Goal: Task Accomplishment & Management: Complete application form

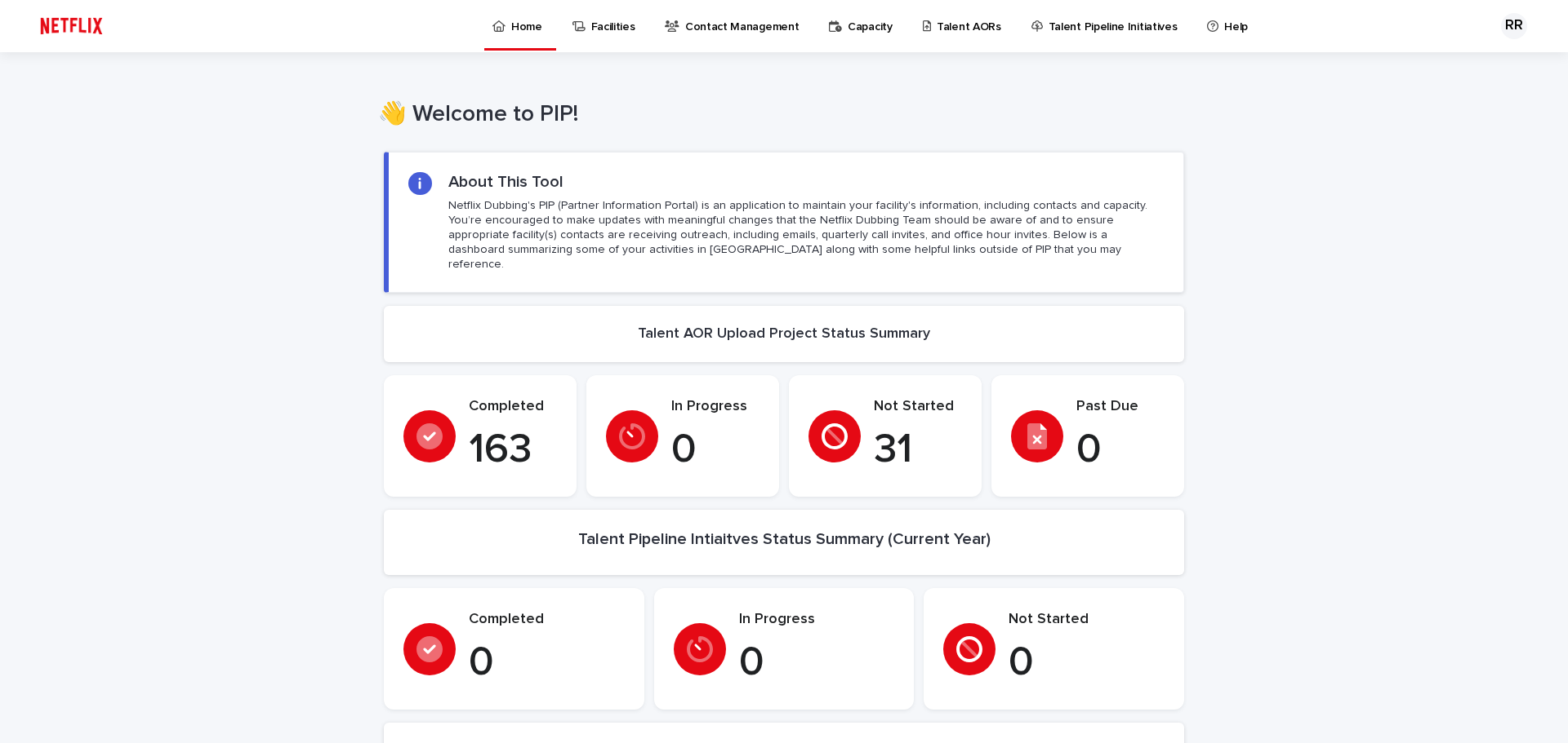
click at [953, 23] on p "Talent AORs" at bounding box center [968, 17] width 64 height 34
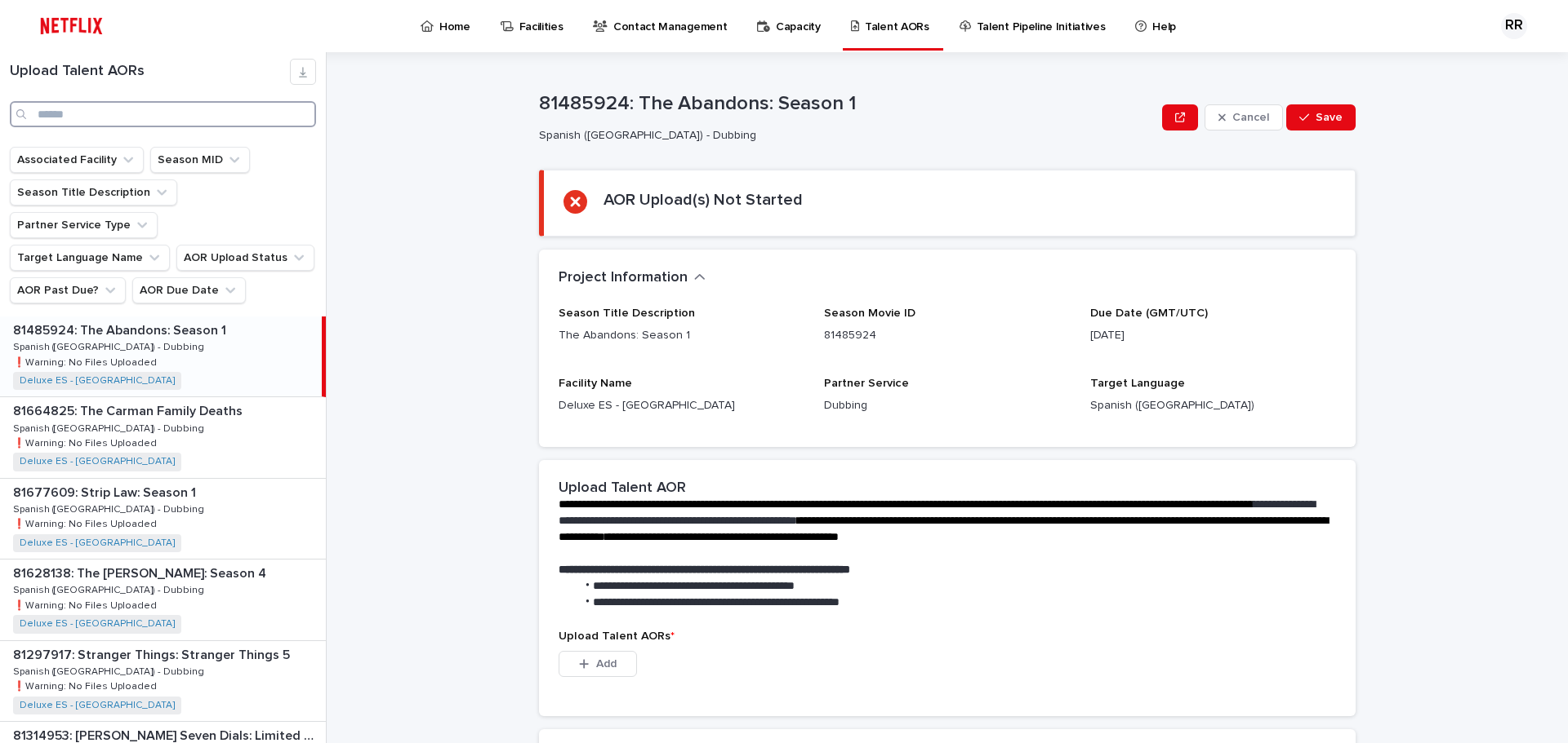
click at [86, 115] on input "Search" at bounding box center [162, 115] width 306 height 26
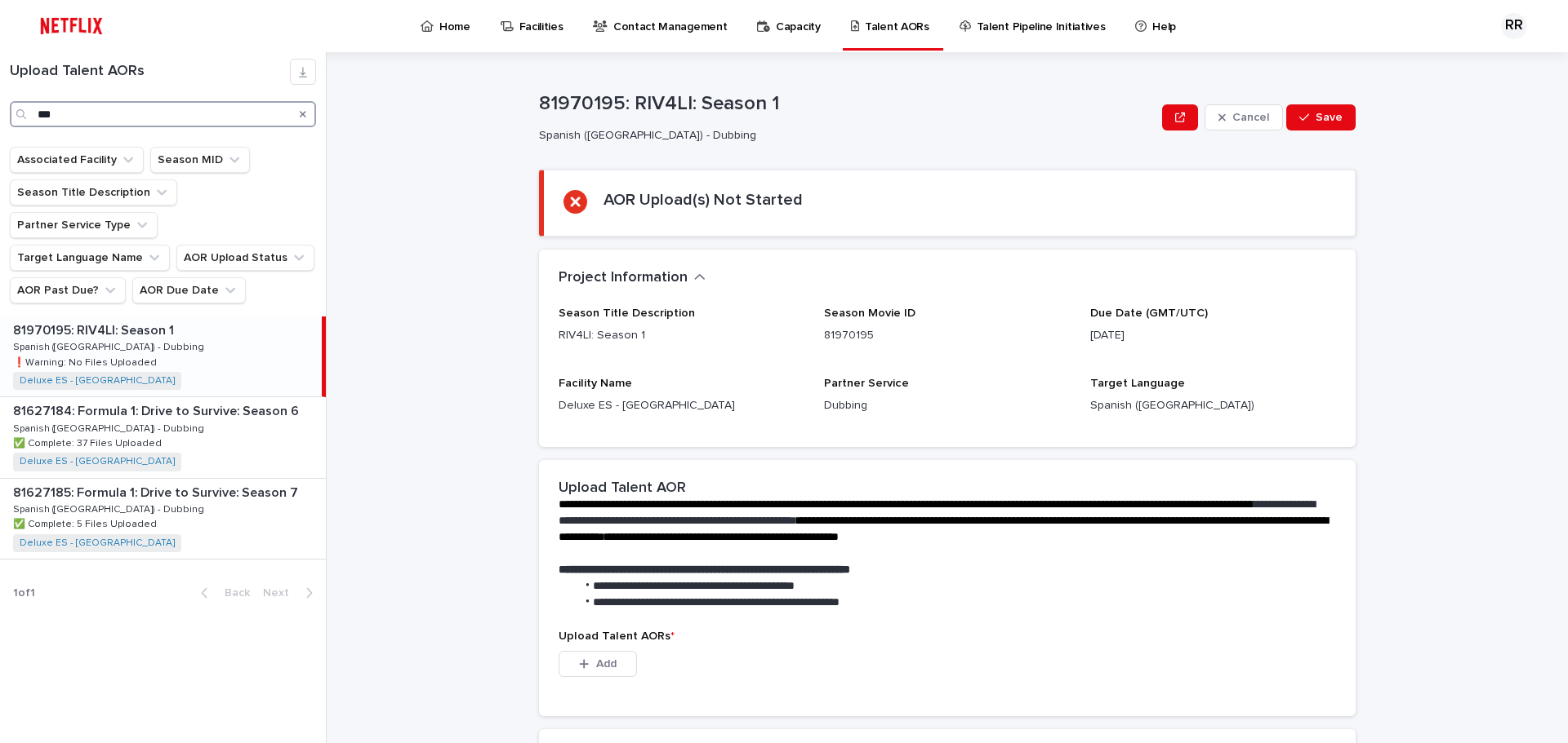
type input "***"
click at [99, 320] on p "81970195: RIV4LI: Season 1" at bounding box center [95, 329] width 164 height 19
click at [585, 658] on div "button" at bounding box center [586, 664] width 17 height 11
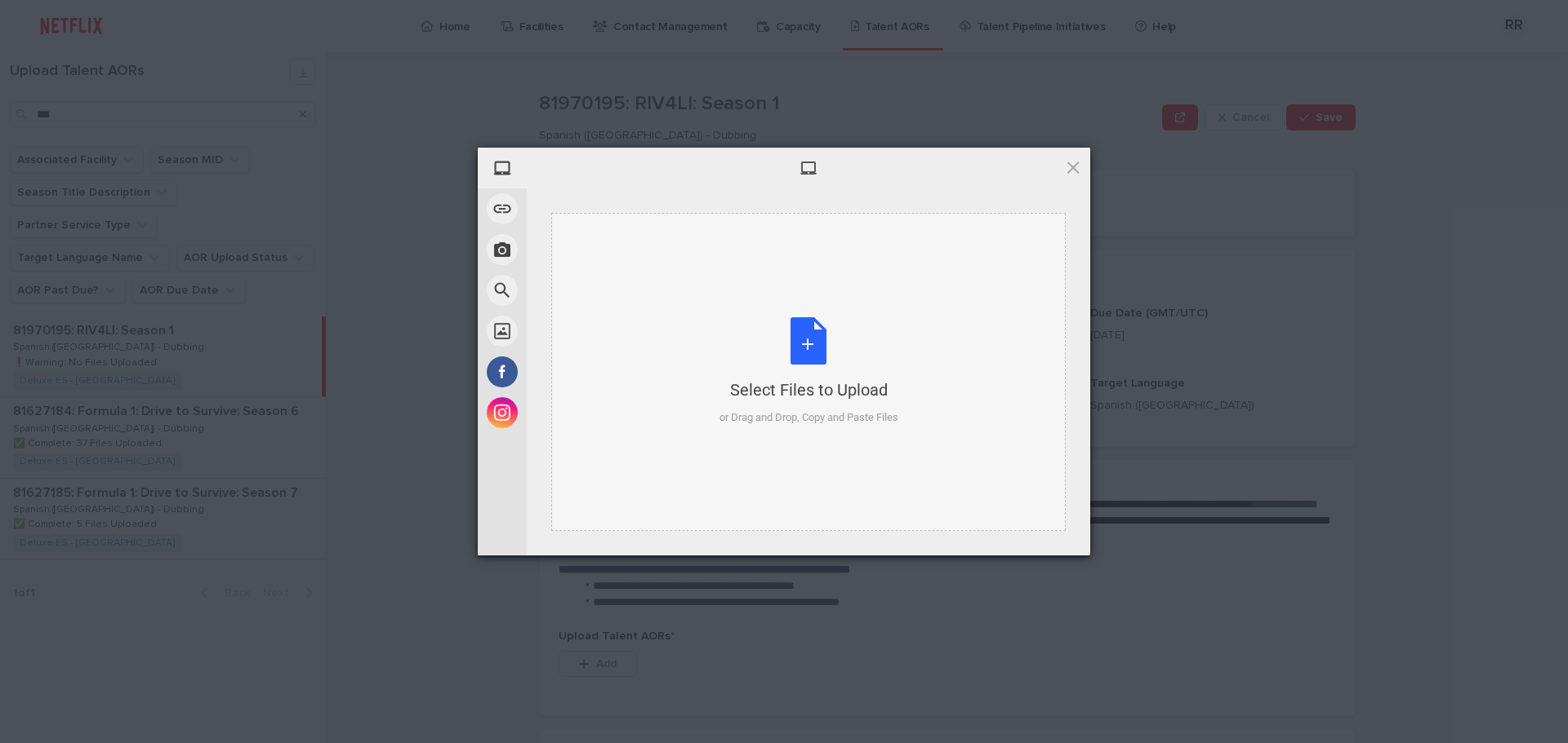
click at [803, 342] on div "Select Files to Upload or Drag and Drop, Copy and Paste Files" at bounding box center [809, 371] width 179 height 108
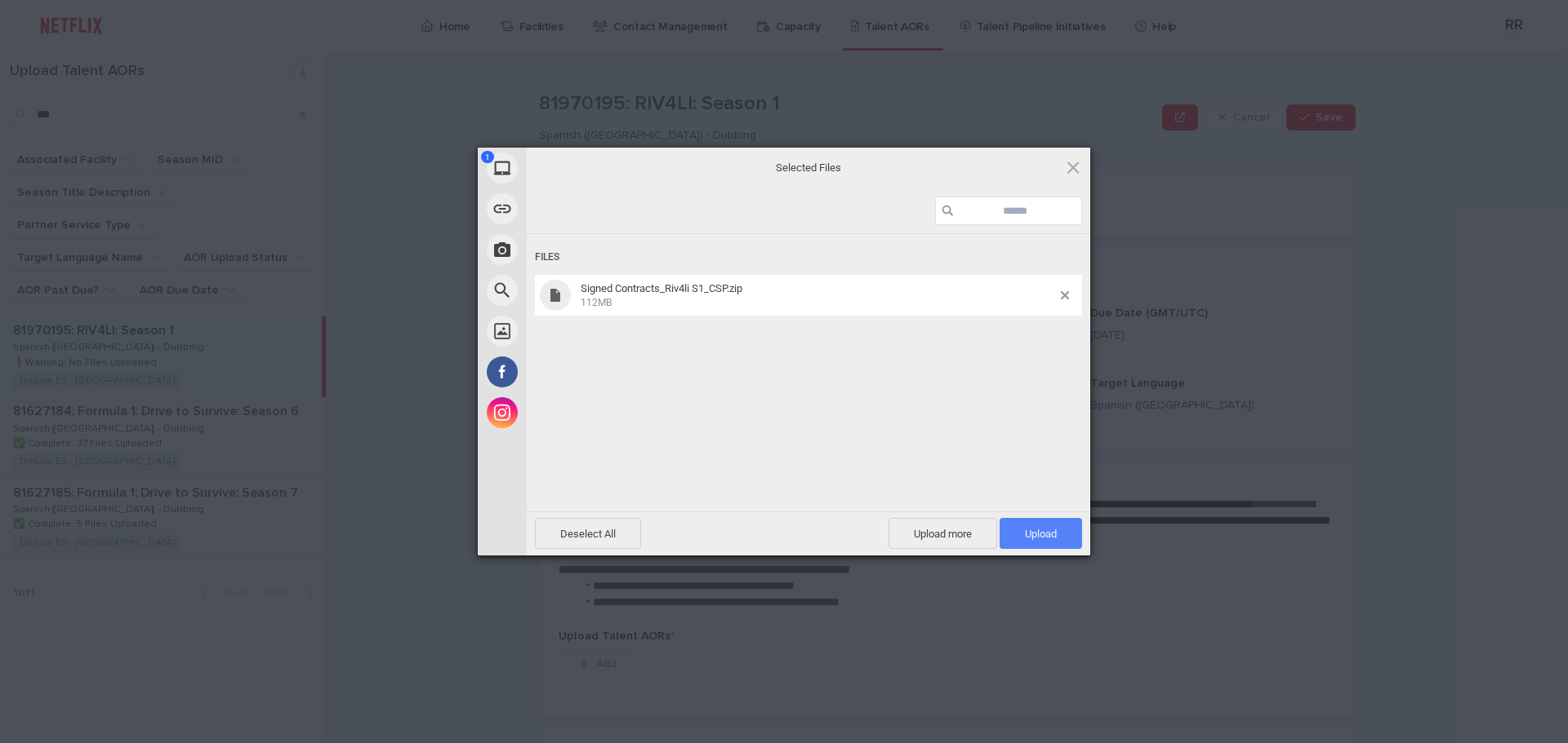
click at [1035, 530] on span "Upload 1" at bounding box center [1041, 534] width 32 height 12
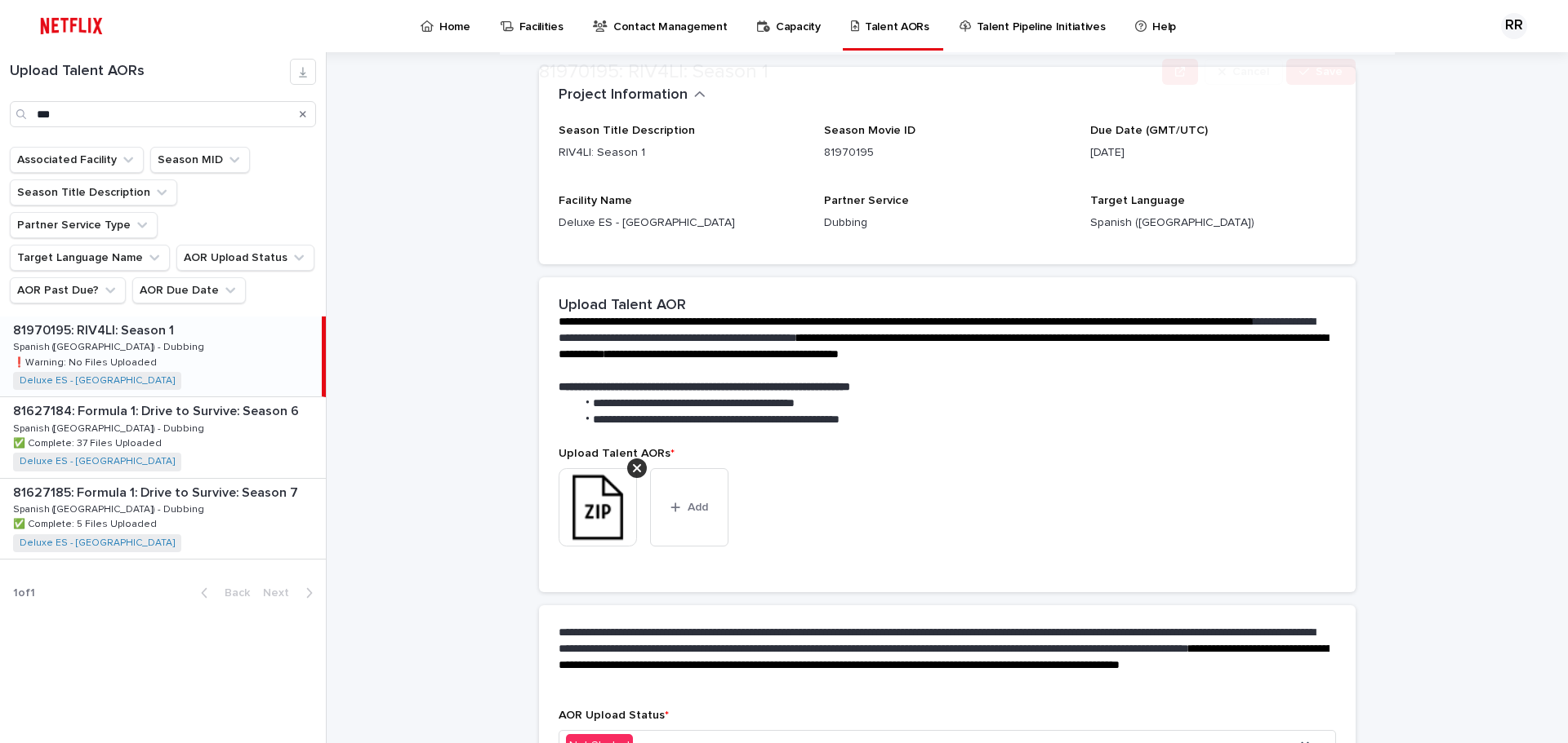
scroll to position [214, 0]
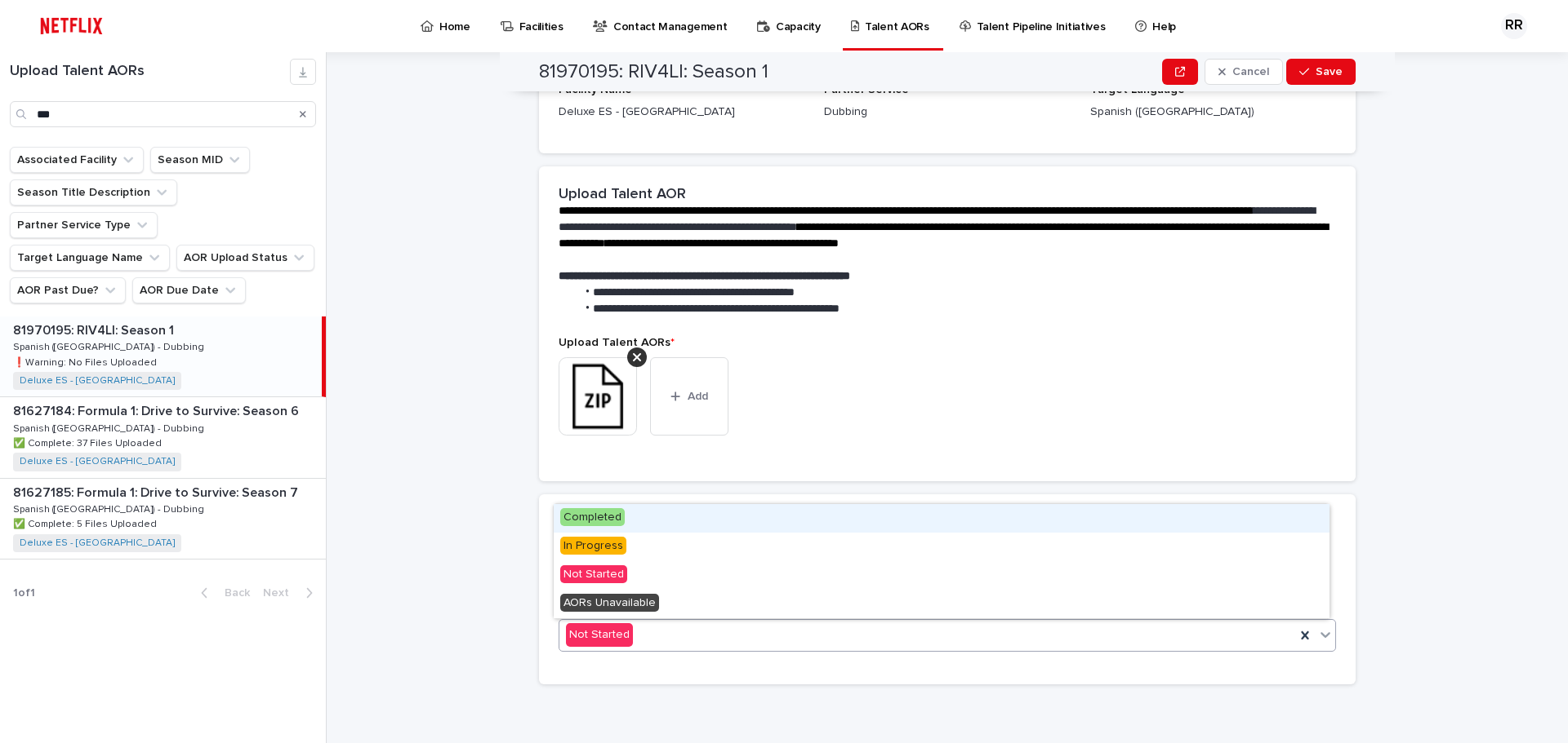
click at [1320, 634] on icon at bounding box center [1325, 635] width 10 height 5
click at [618, 522] on span "Completed" at bounding box center [592, 517] width 64 height 18
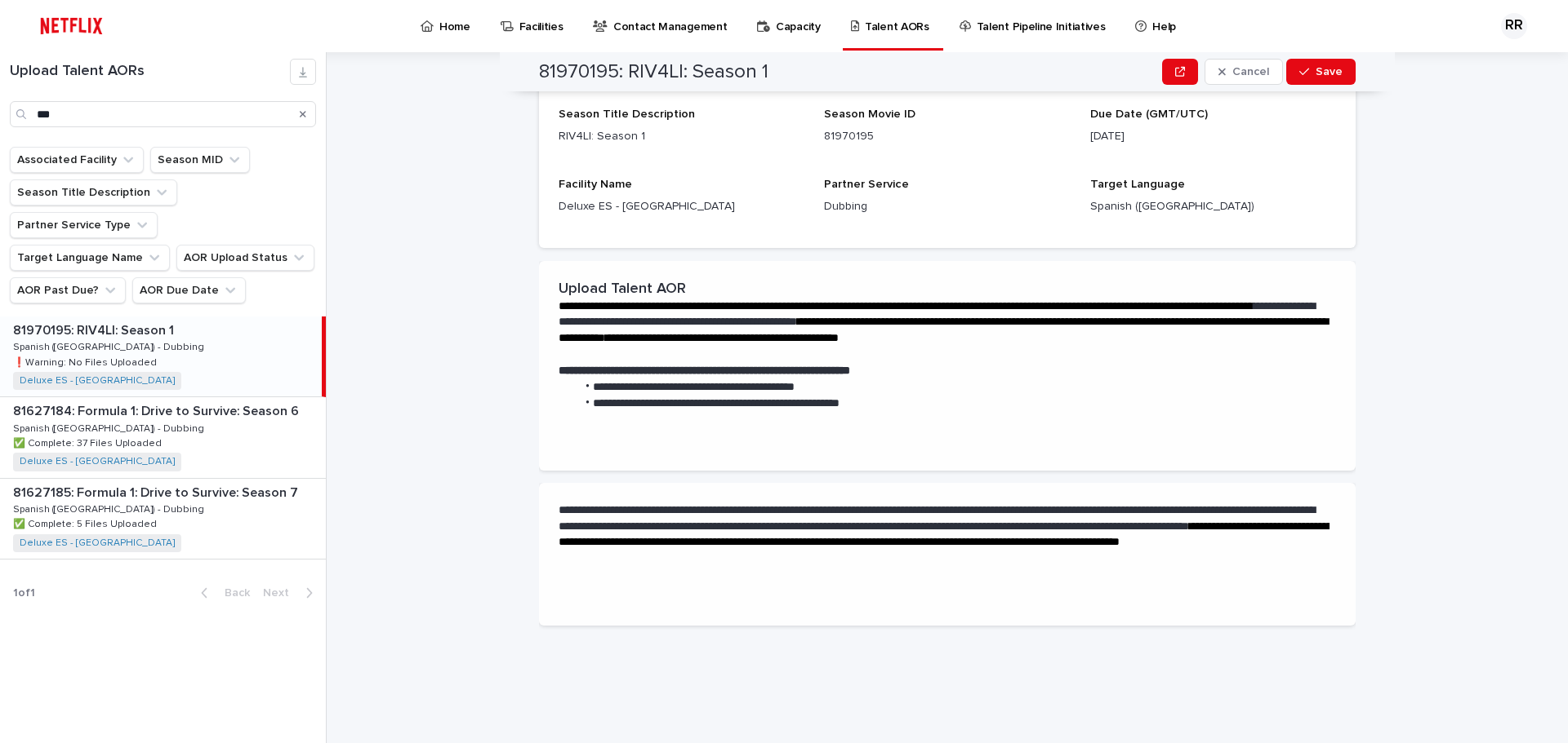
scroll to position [0, 0]
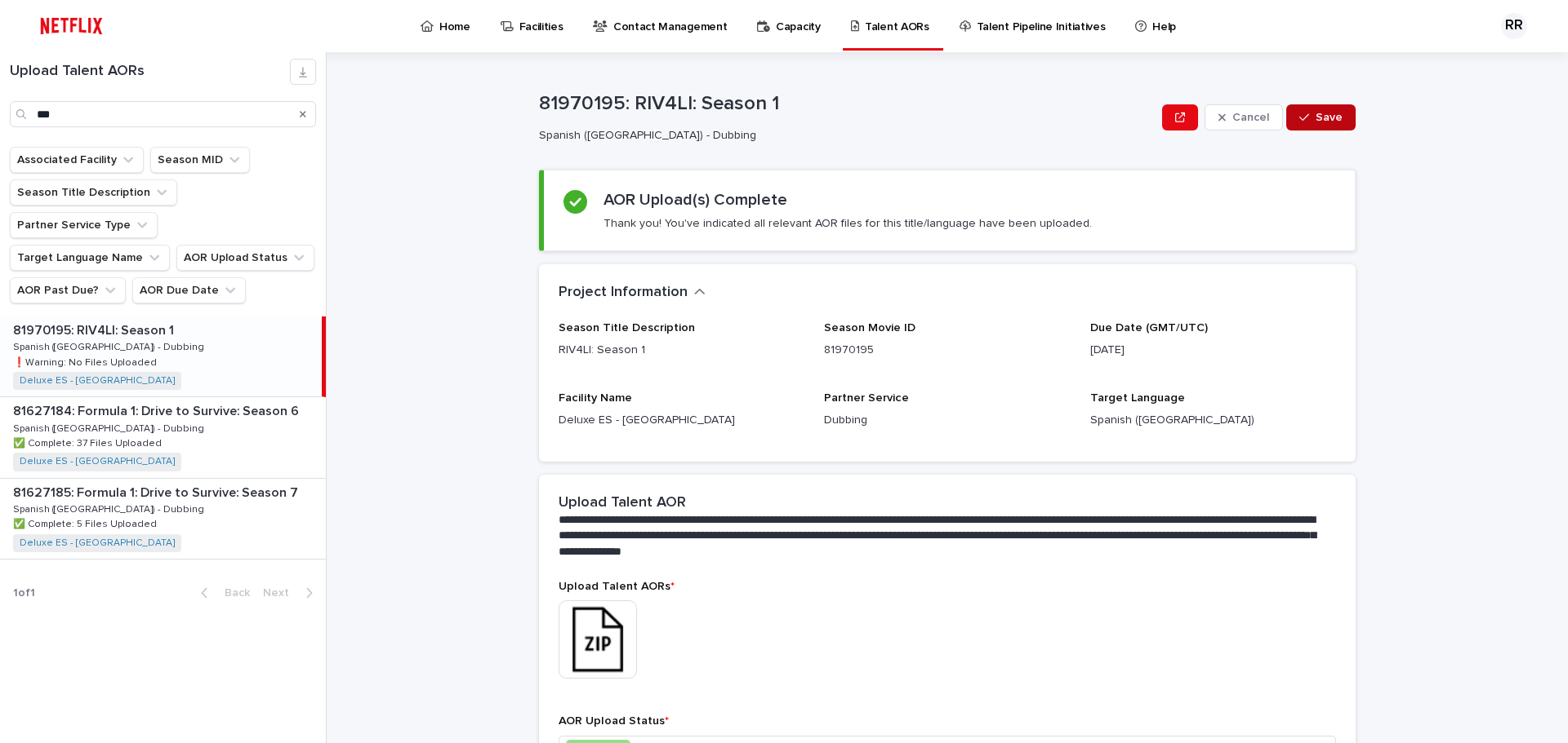
click at [1316, 115] on span "Save" at bounding box center [1329, 117] width 27 height 11
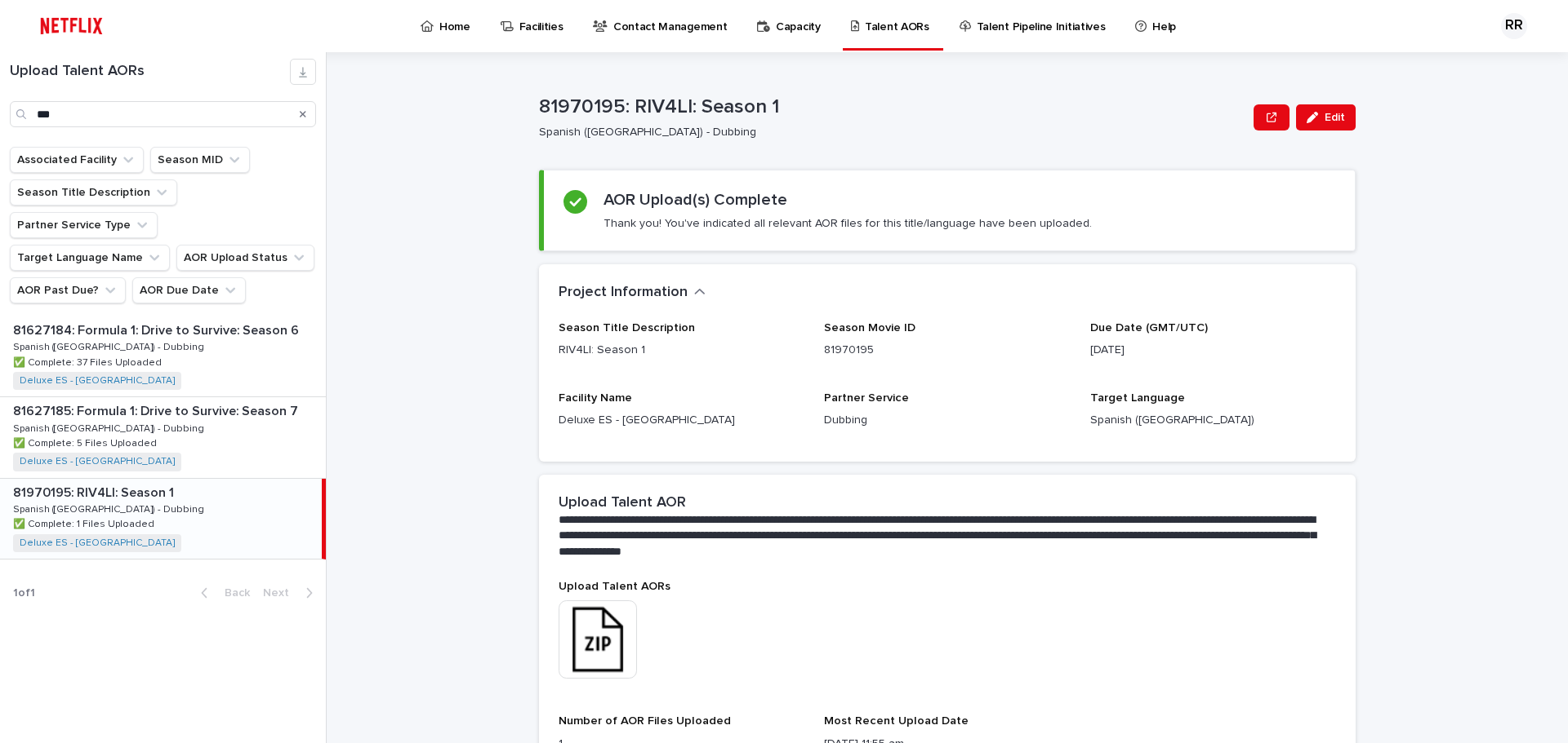
click at [457, 22] on p "Home" at bounding box center [454, 17] width 31 height 34
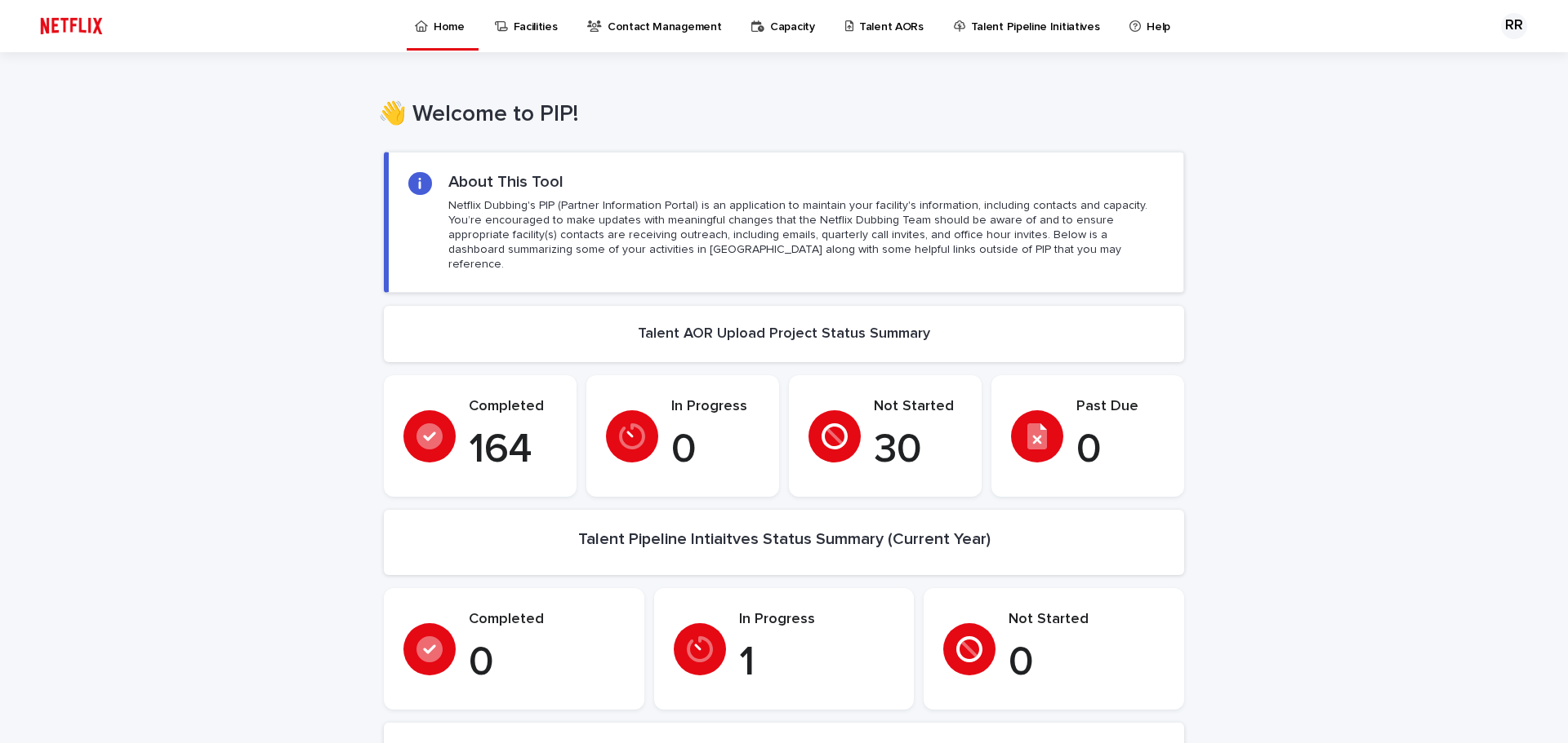
click at [878, 398] on p "Not Started" at bounding box center [918, 407] width 88 height 18
click at [853, 414] on div at bounding box center [834, 436] width 52 height 52
click at [877, 19] on p "Talent AORs" at bounding box center [891, 17] width 64 height 34
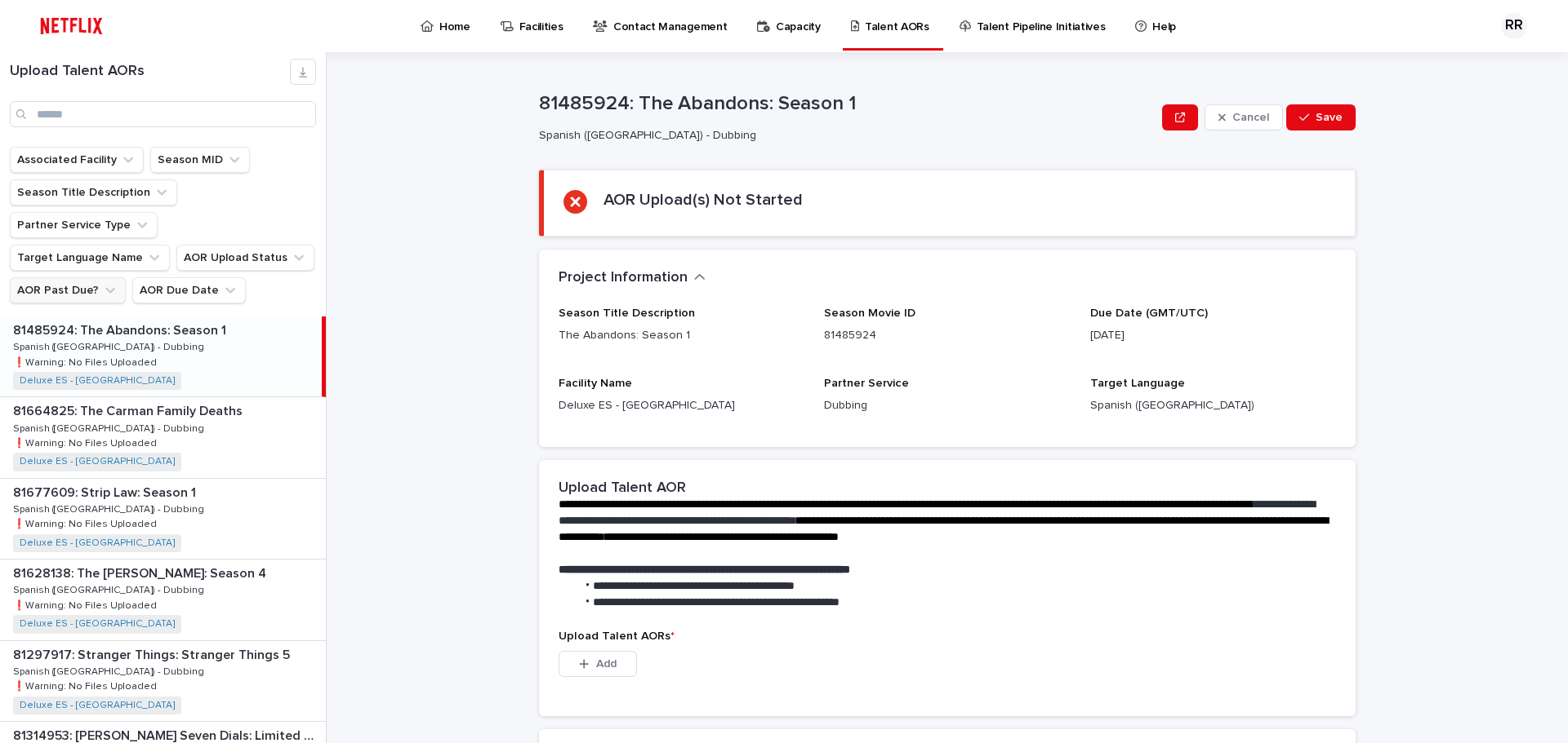
click at [68, 278] on button "AOR Past Due?" at bounding box center [67, 291] width 116 height 26
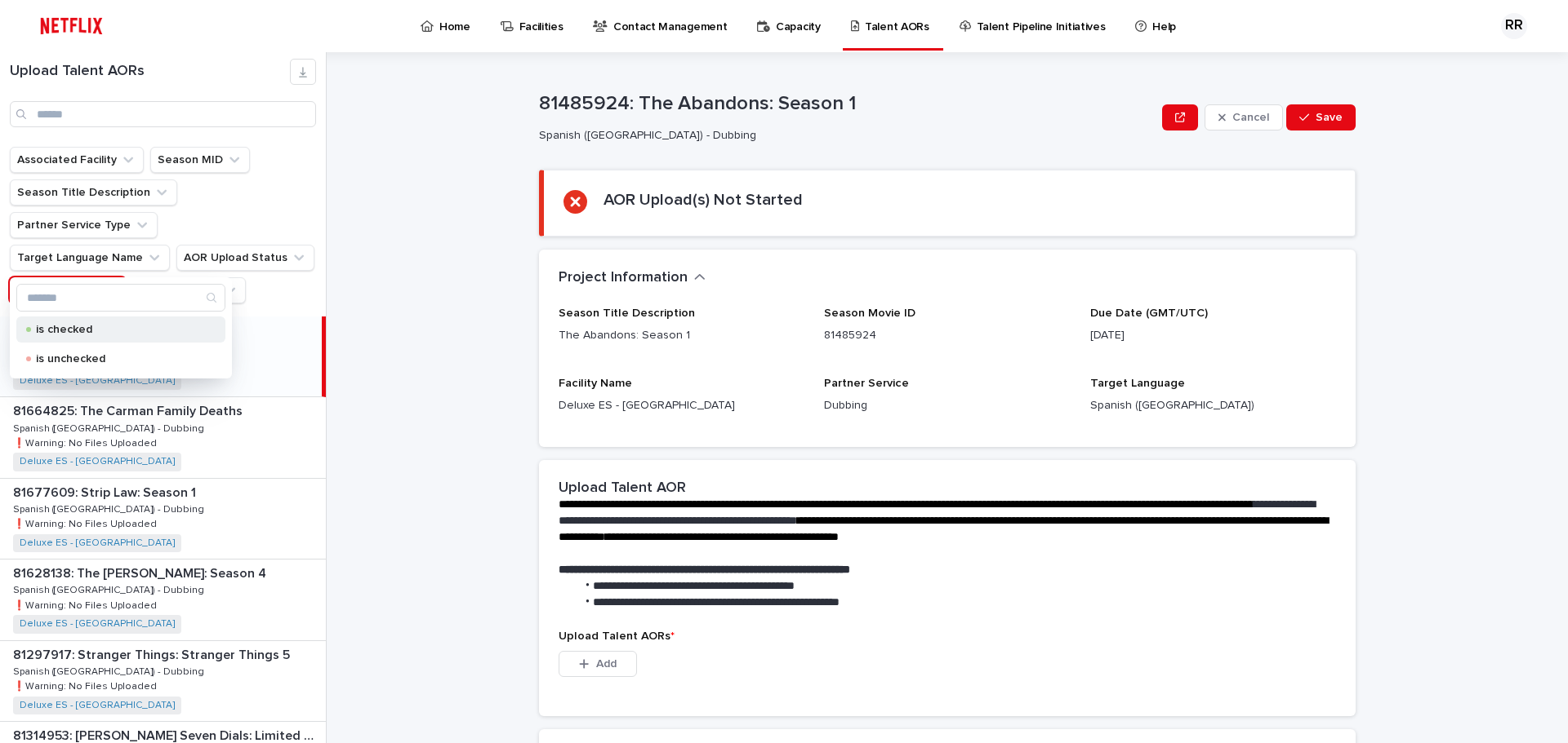
click at [66, 330] on p "is checked" at bounding box center [117, 330] width 163 height 11
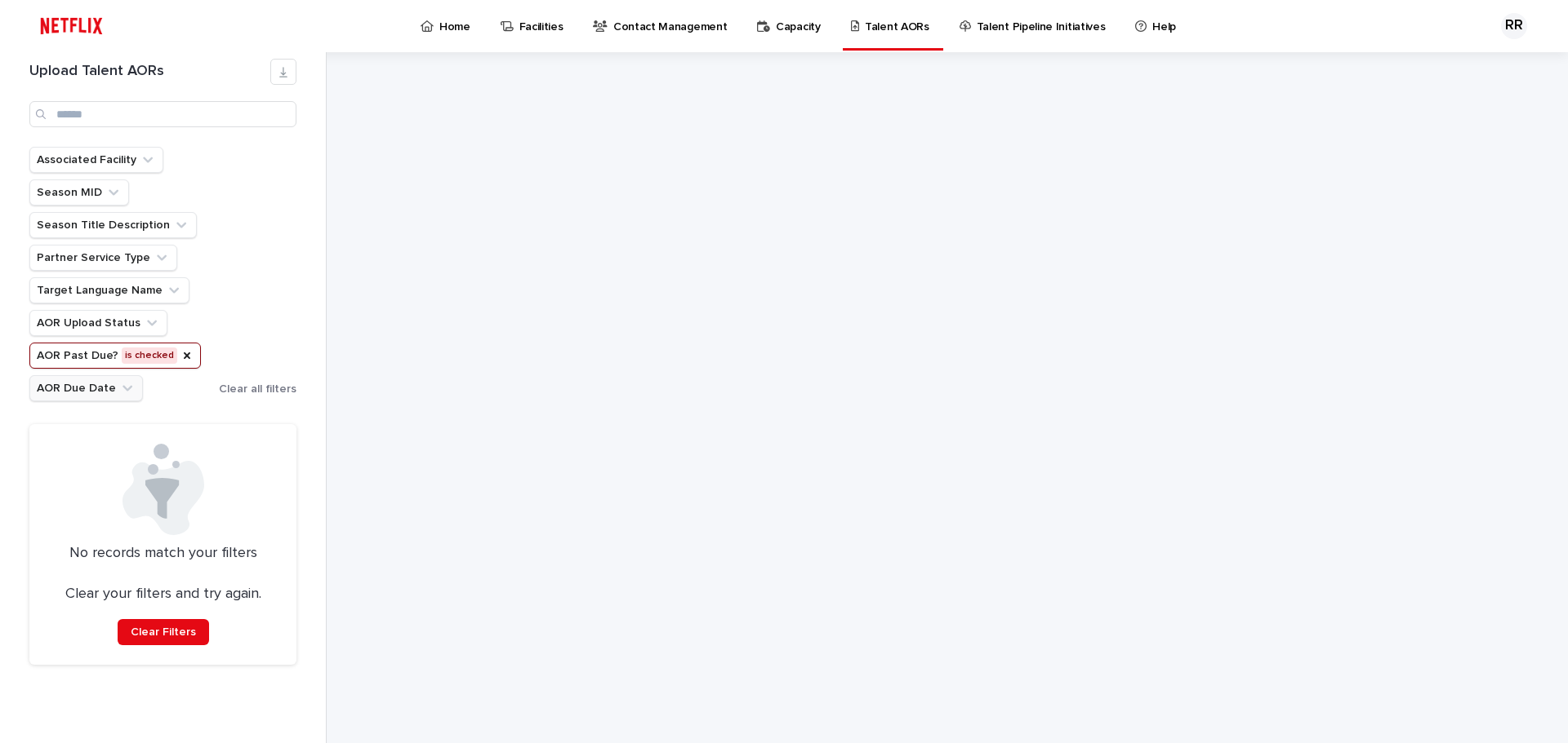
click at [71, 389] on button "AOR Due Date" at bounding box center [86, 389] width 114 height 26
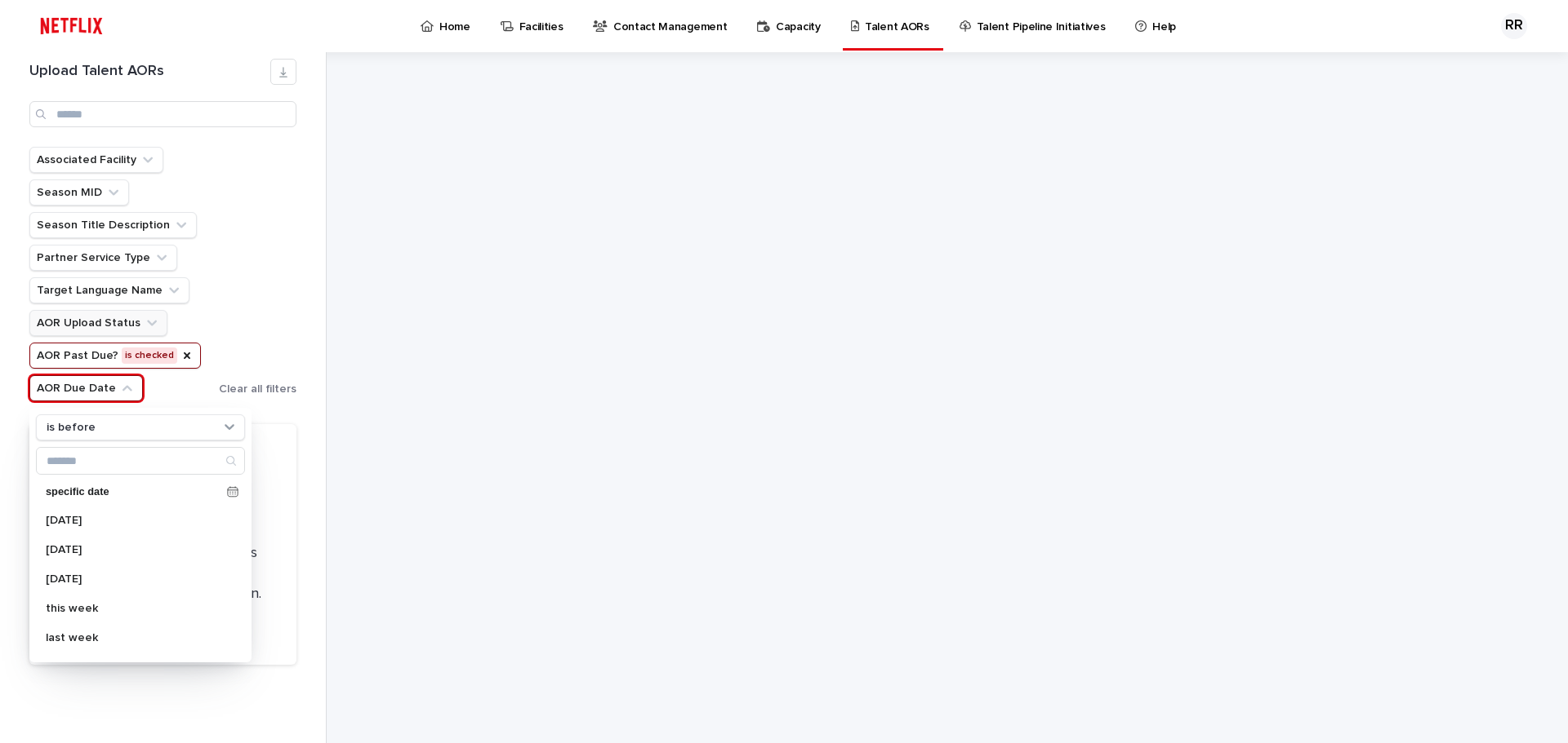
click at [108, 321] on button "AOR Upload Status" at bounding box center [98, 323] width 138 height 26
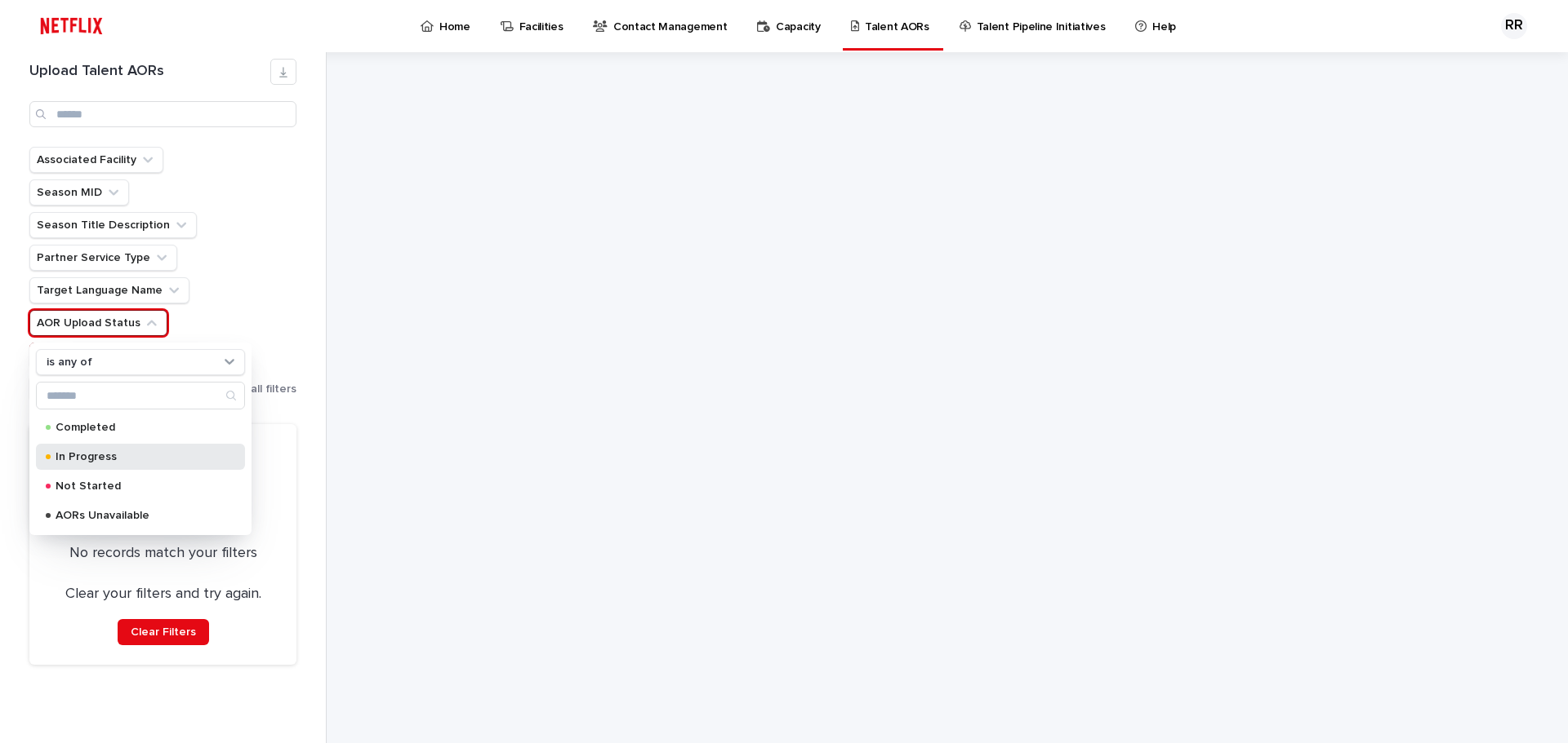
click at [86, 455] on p "In Progress" at bounding box center [137, 457] width 163 height 11
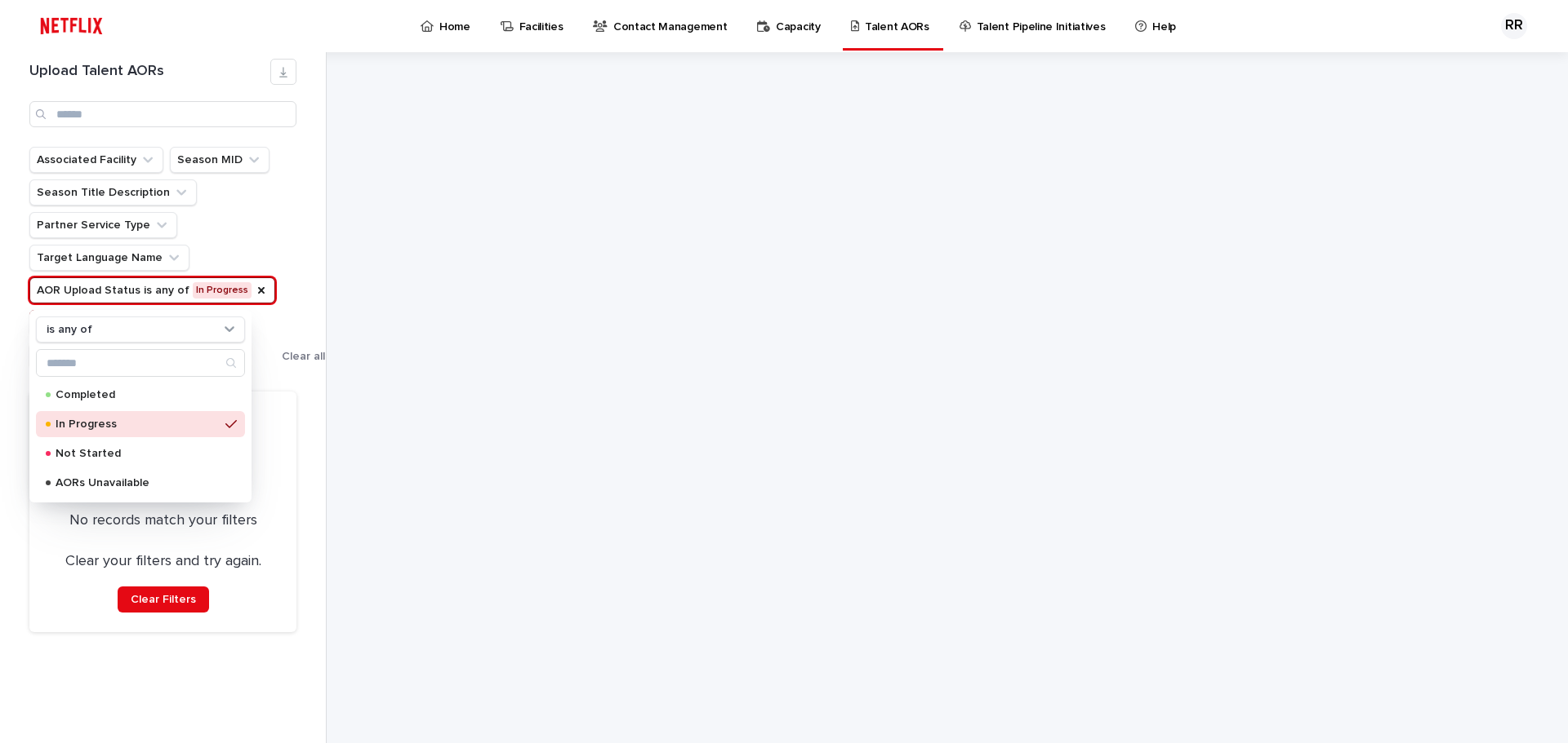
click at [94, 420] on p "In Progress" at bounding box center [137, 424] width 163 height 11
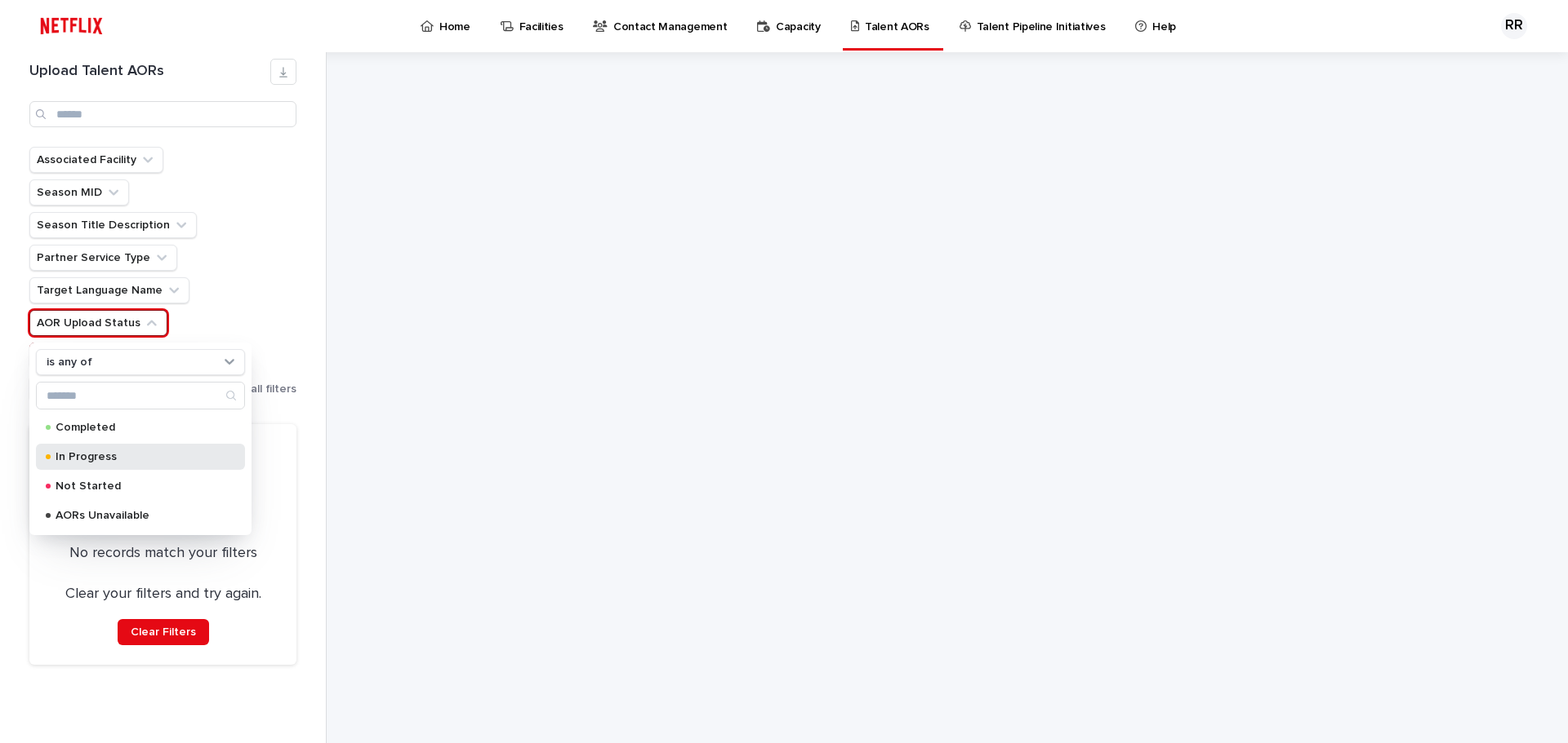
click at [82, 450] on div "In Progress" at bounding box center [140, 457] width 209 height 26
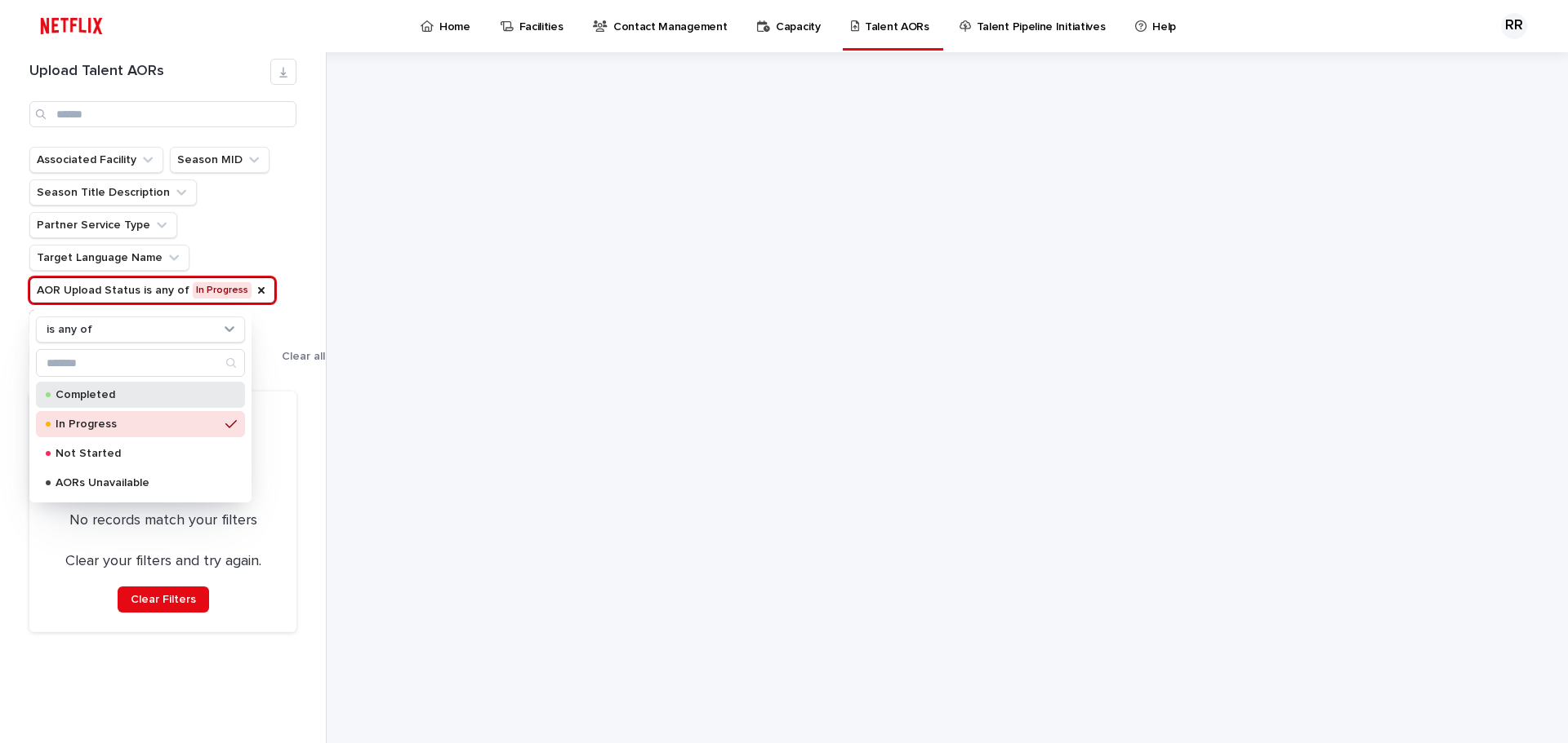
click at [93, 402] on div "Completed" at bounding box center [140, 395] width 209 height 26
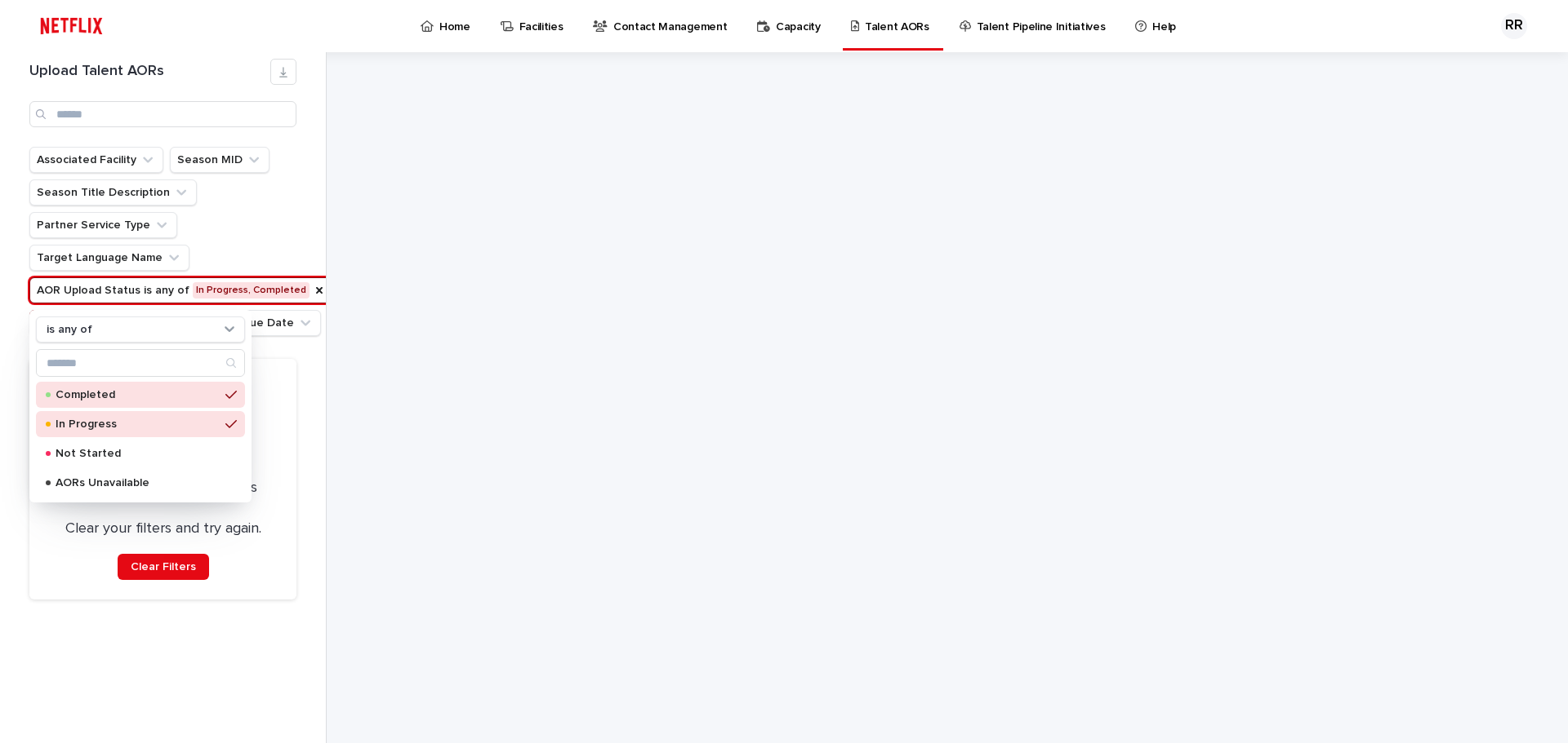
click at [90, 426] on p "In Progress" at bounding box center [137, 424] width 163 height 11
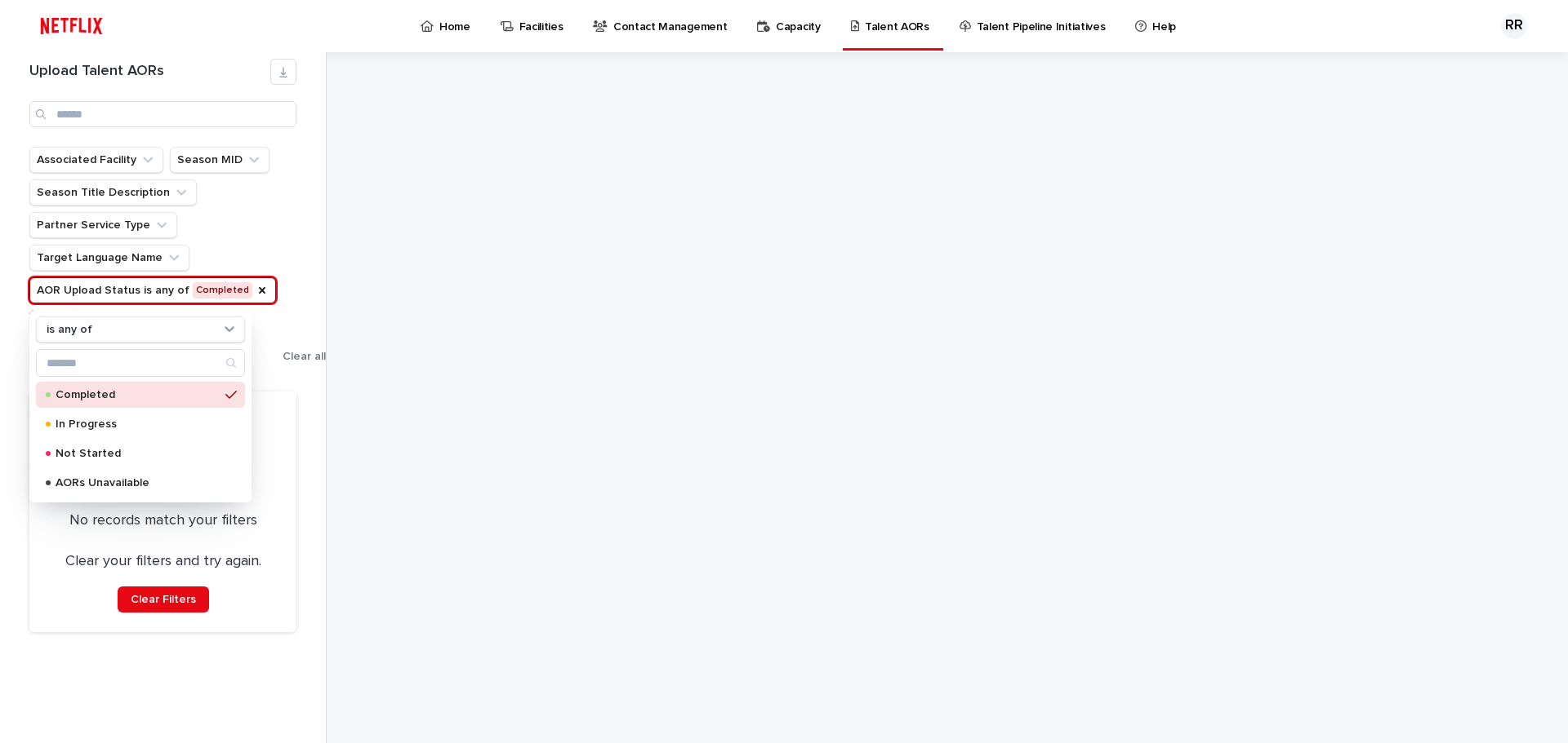
click at [102, 393] on p "Completed" at bounding box center [137, 395] width 163 height 11
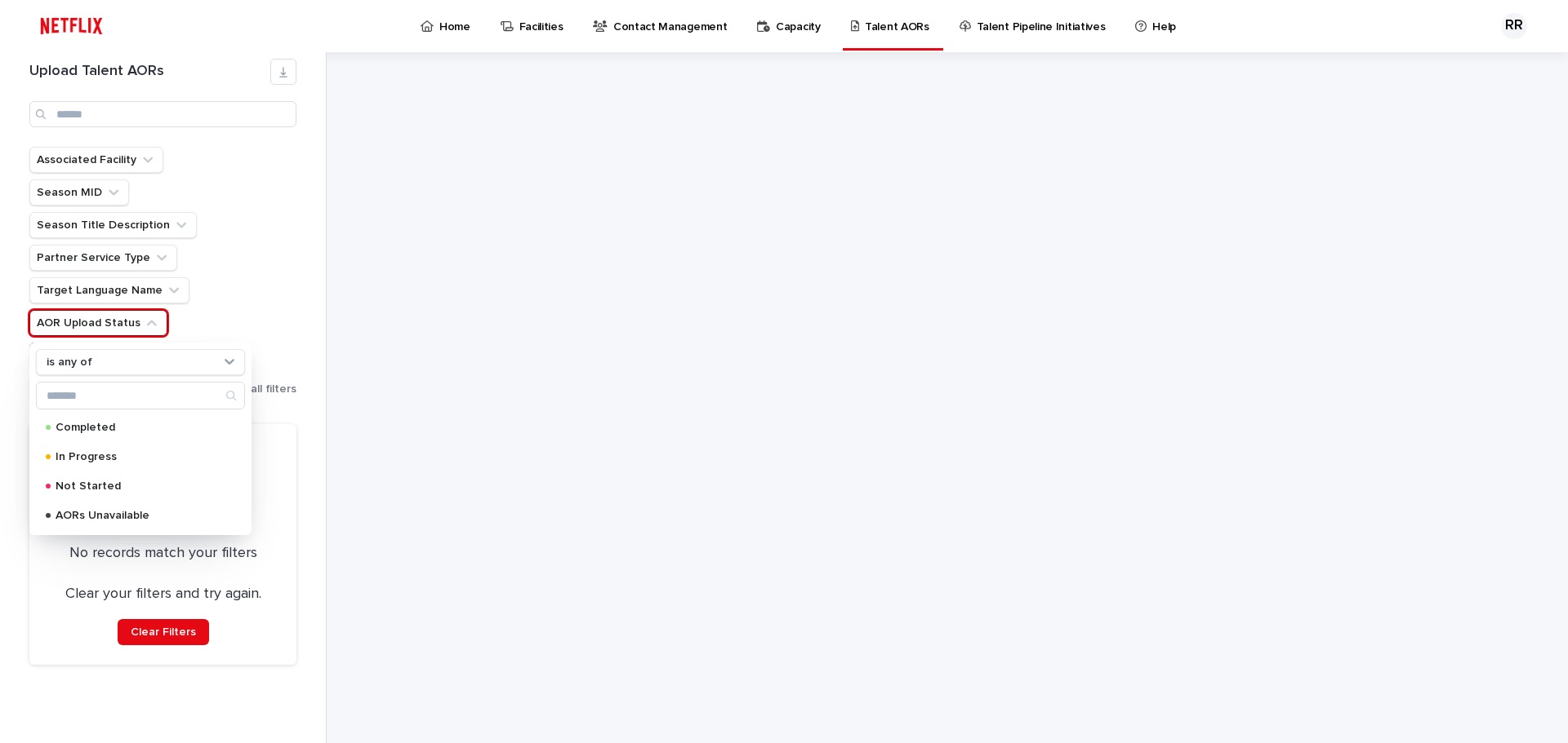
click at [472, 26] on div "Home" at bounding box center [448, 17] width 59 height 34
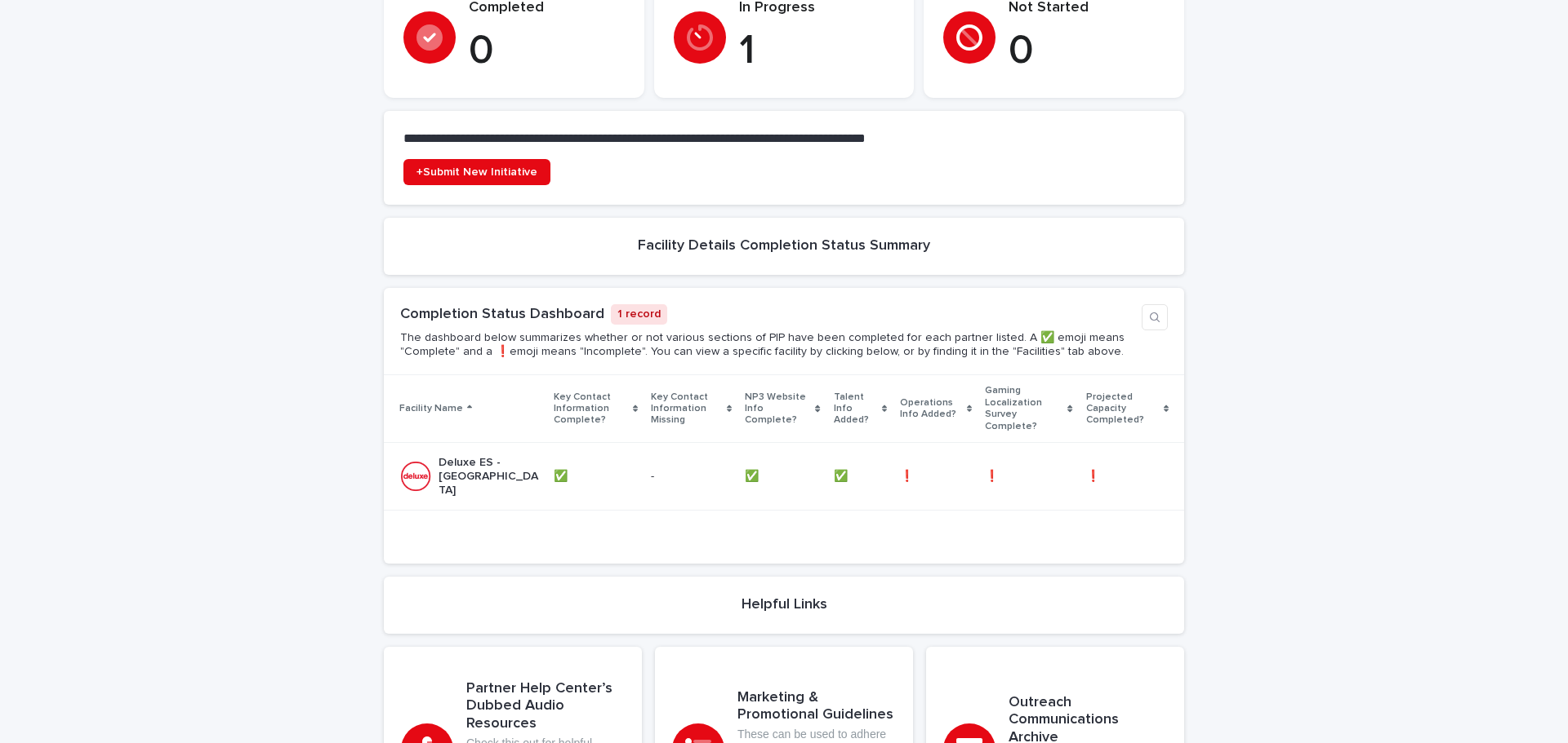
scroll to position [650, 0]
